Goal: Find specific page/section: Locate a particular part of the current website

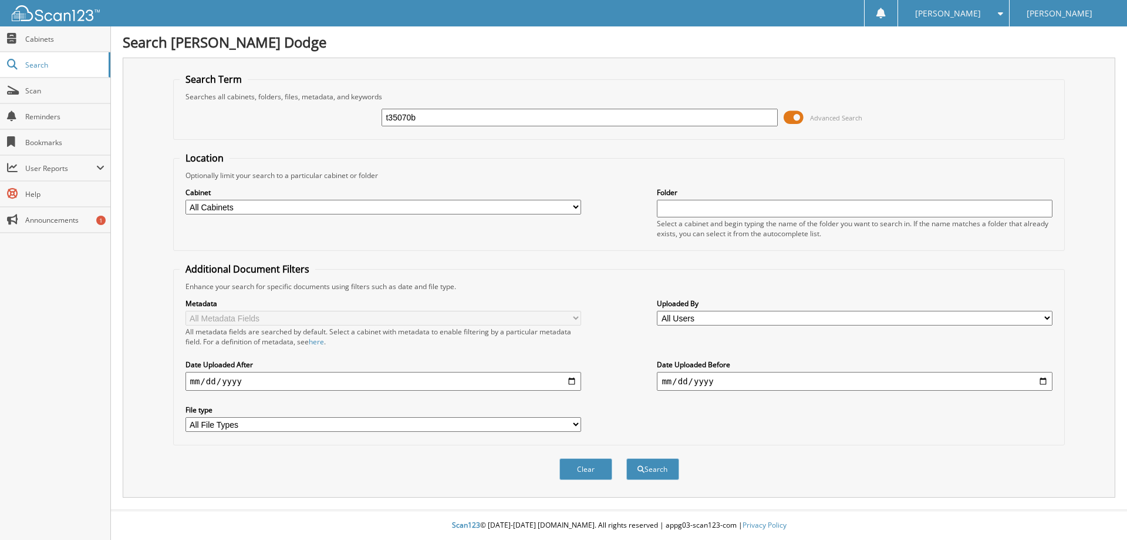
type input "t35070b"
click at [626, 458] on button "Search" at bounding box center [652, 469] width 53 height 22
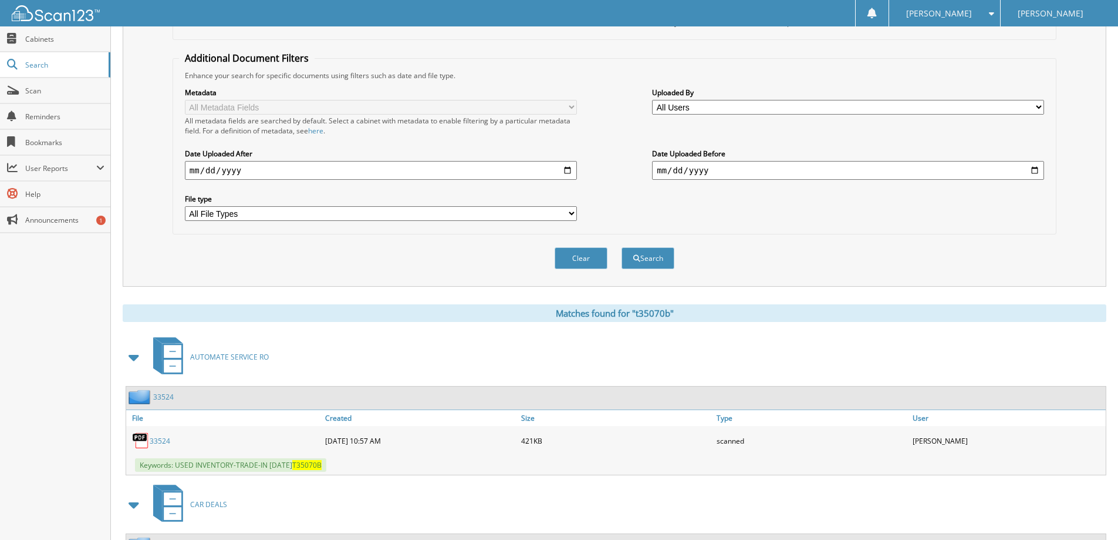
scroll to position [329, 0]
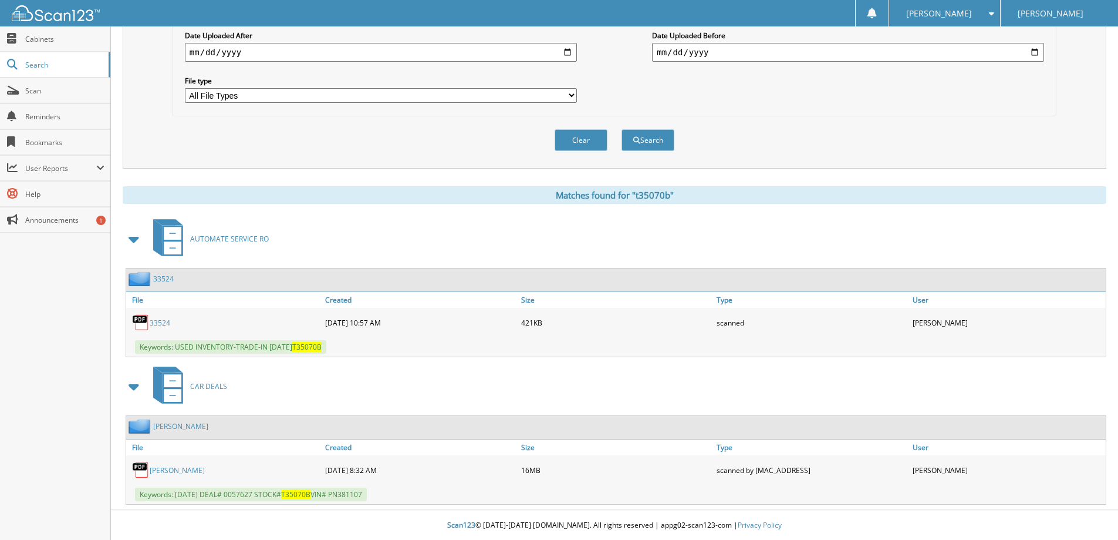
click at [178, 466] on link "[PERSON_NAME]" at bounding box center [177, 470] width 55 height 10
